Goal: Information Seeking & Learning: Find specific fact

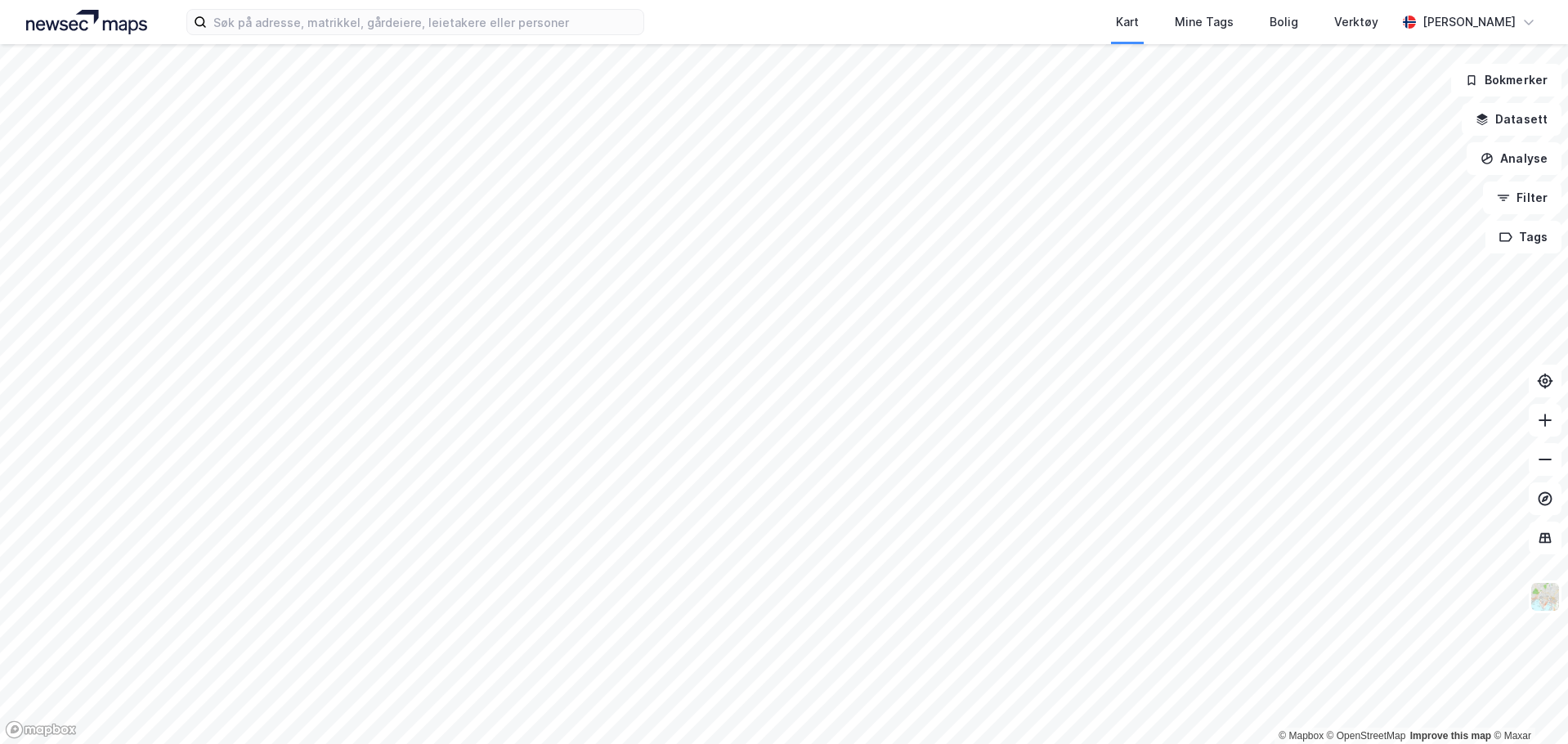
click at [360, 35] on div "Kart Mine Tags Bolig Verktøy [PERSON_NAME]" at bounding box center [784, 22] width 1568 height 44
click at [362, 23] on input at bounding box center [425, 22] width 437 height 24
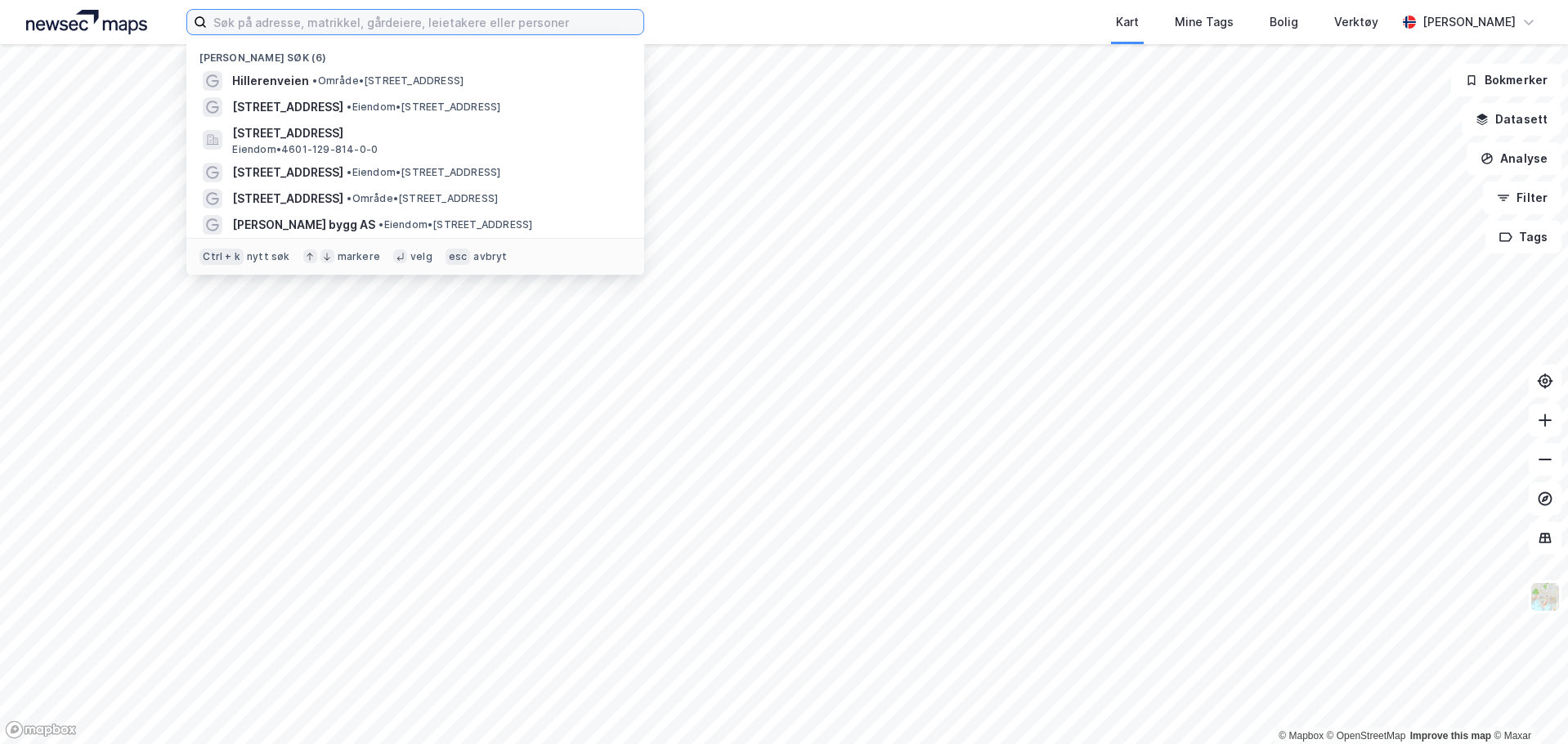
paste input "Gnr. 13 bnr. 1167"
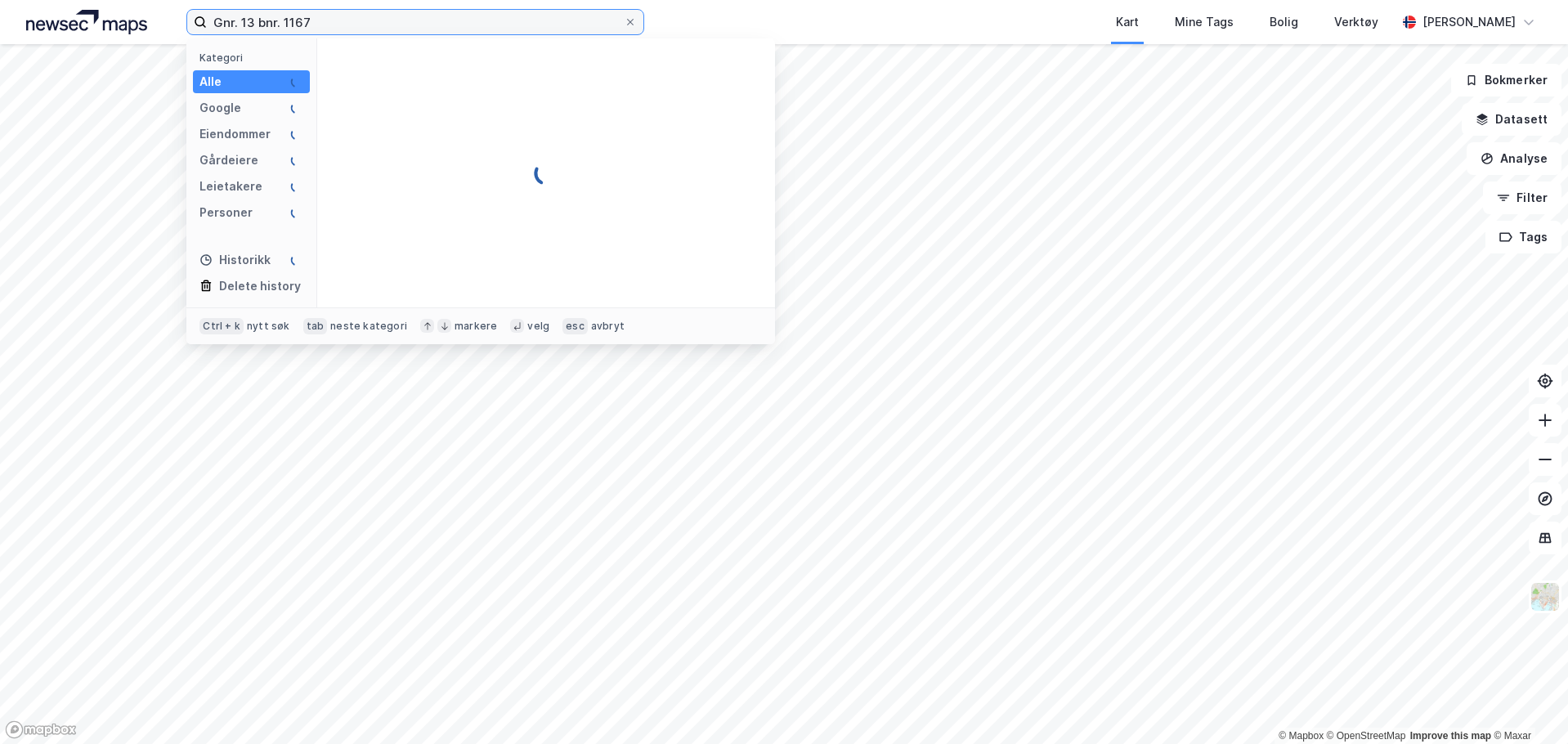
click at [285, 22] on input "Gnr. 13 bnr. 1167" at bounding box center [415, 22] width 417 height 24
type input "13/1167"
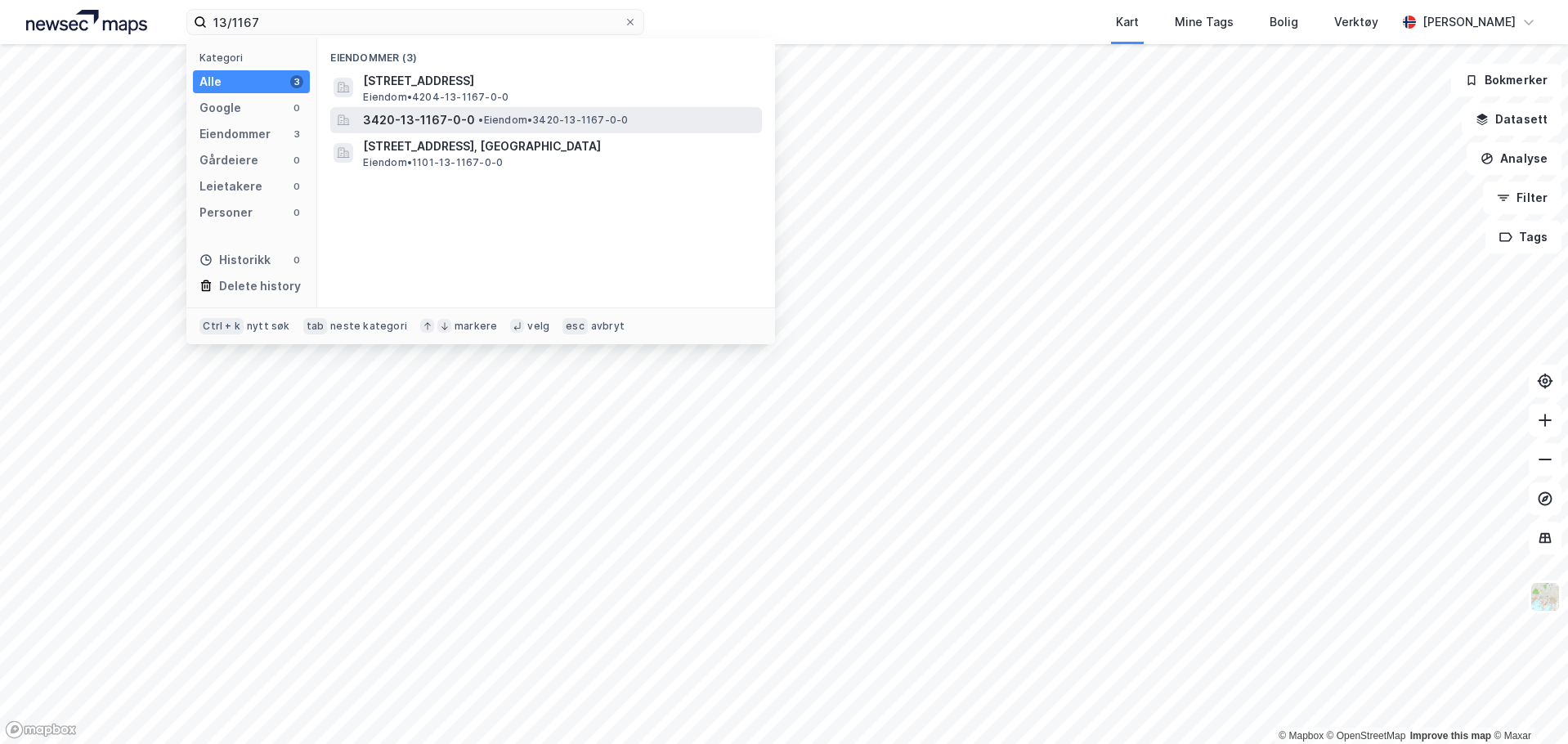
click at [519, 124] on span "• Eiendom • 3420-13-1167-0-0" at bounding box center [553, 120] width 149 height 13
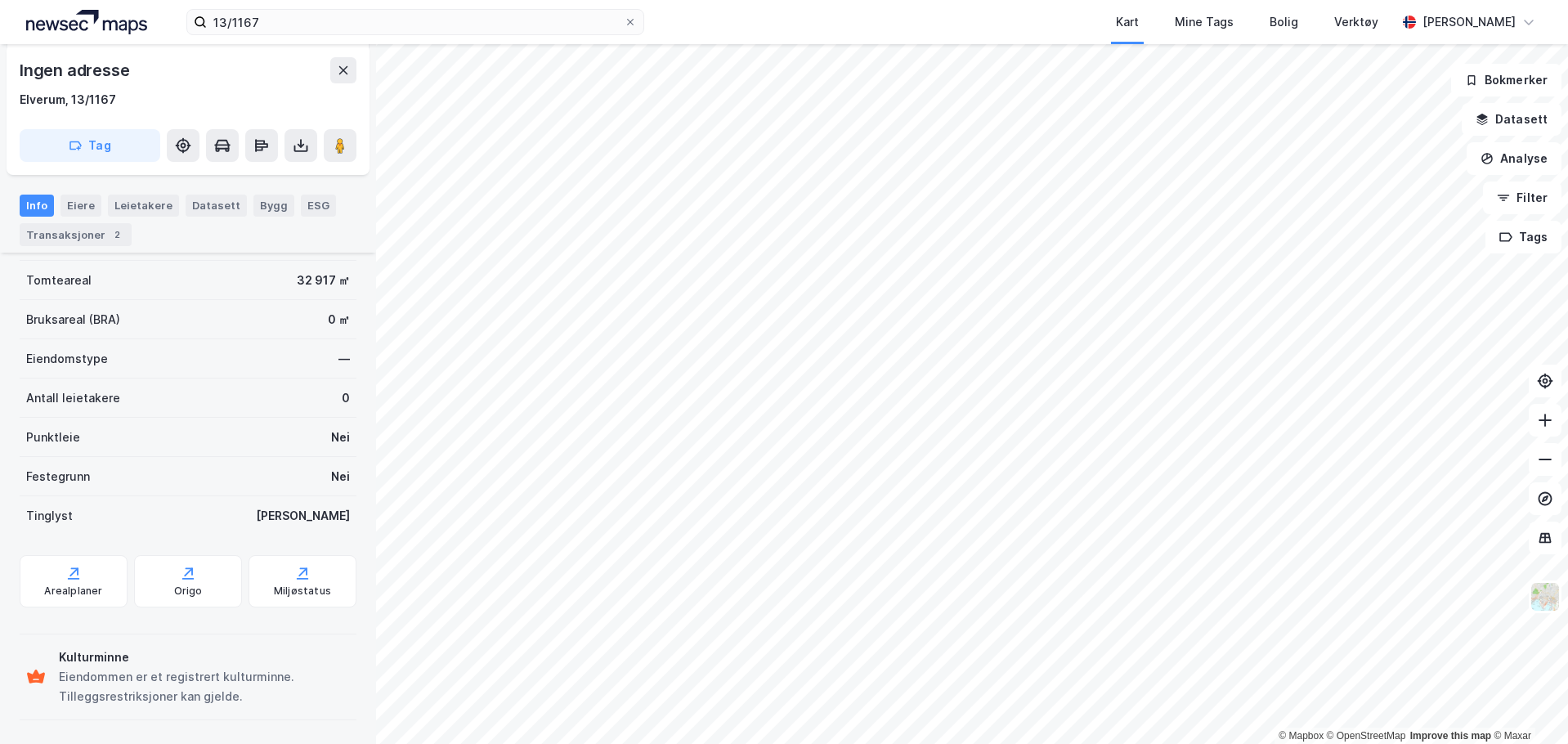
scroll to position [309, 0]
click at [94, 577] on div "Arealplaner" at bounding box center [74, 579] width 108 height 52
